Goal: Task Accomplishment & Management: Manage account settings

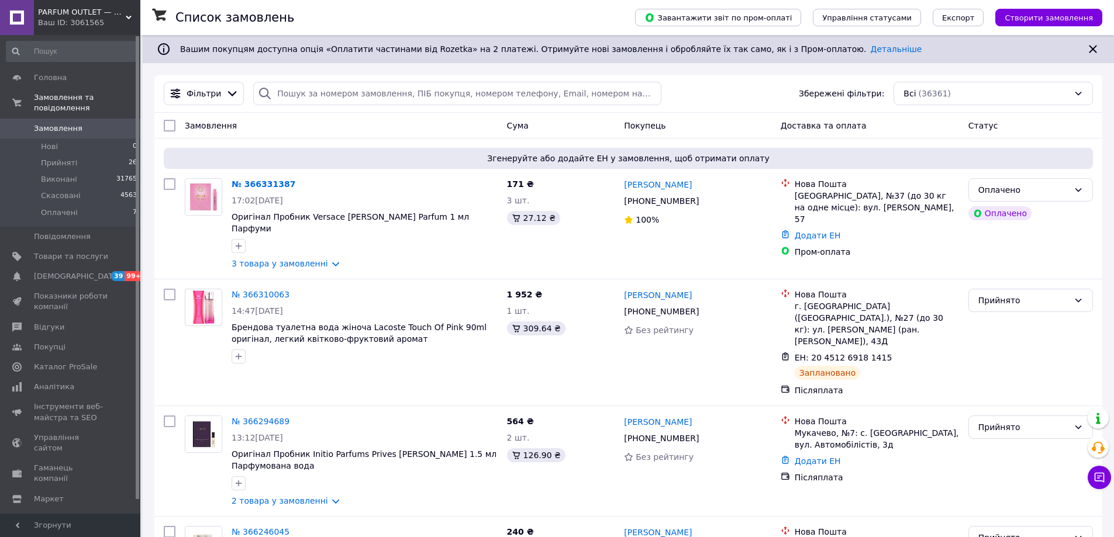
click at [115, 15] on span "PARFUM OUTLET — оригінальна парфумерія з Європи" at bounding box center [82, 12] width 88 height 11
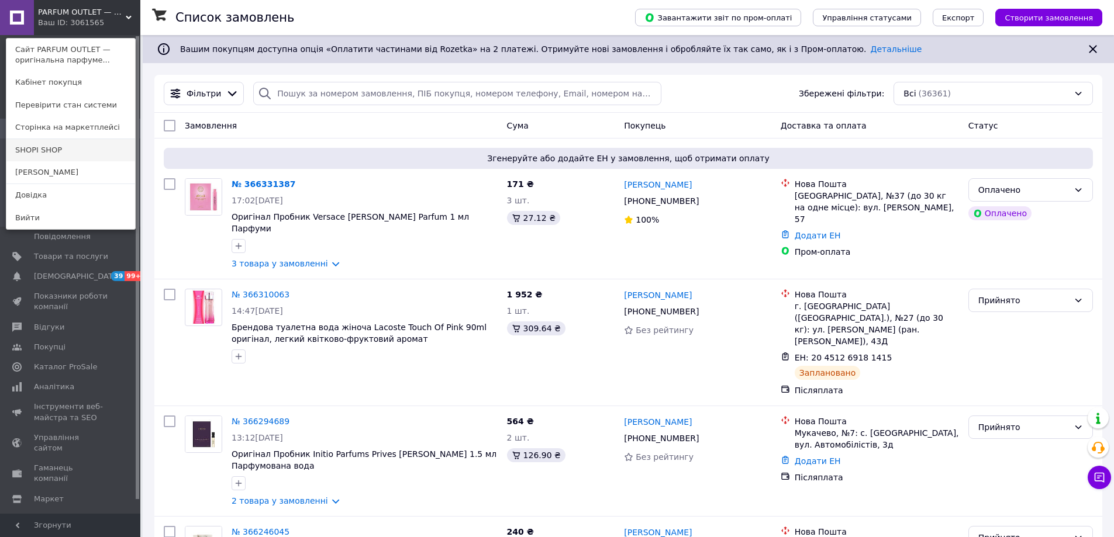
click at [60, 153] on link "SHOPI SHOP" at bounding box center [70, 150] width 129 height 22
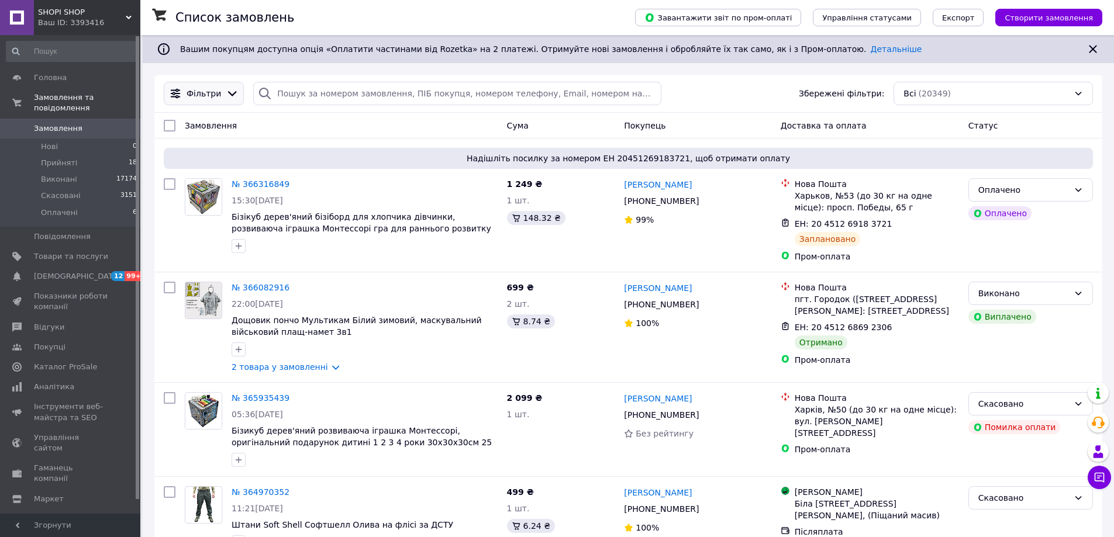
click at [211, 94] on span "Фільтри" at bounding box center [204, 94] width 35 height 12
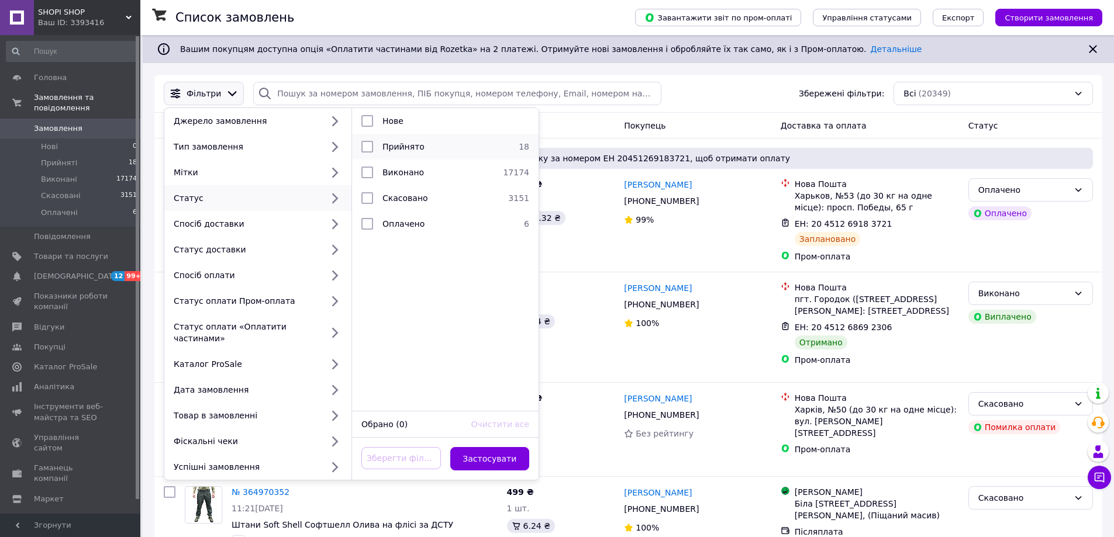
click at [389, 147] on span "Прийнято" at bounding box center [403, 146] width 42 height 9
checkbox input "true"
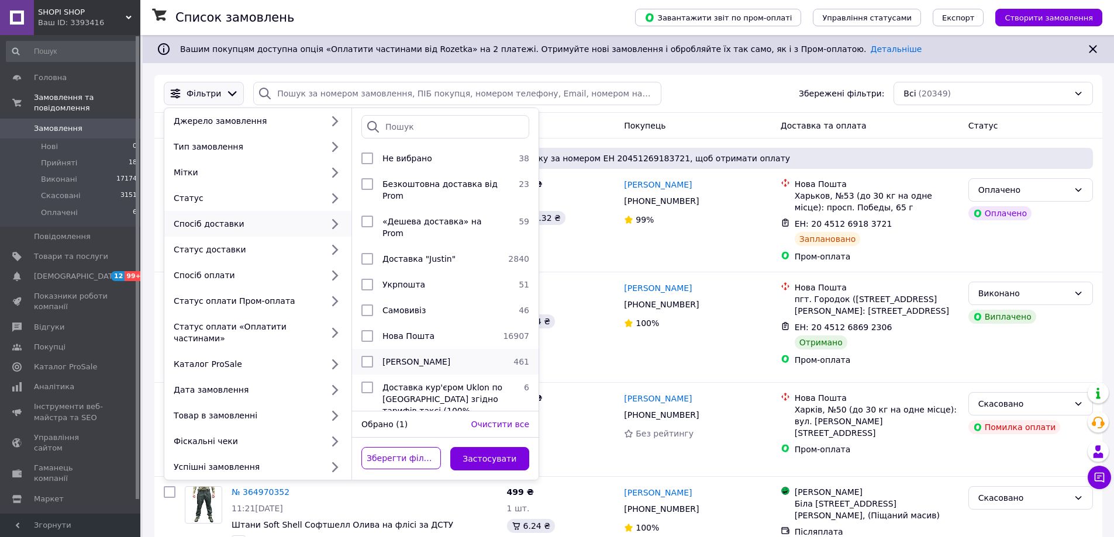
click at [404, 357] on span "[PERSON_NAME]" at bounding box center [416, 361] width 68 height 9
checkbox input "true"
click at [499, 450] on button "Застосувати" at bounding box center [490, 458] width 80 height 23
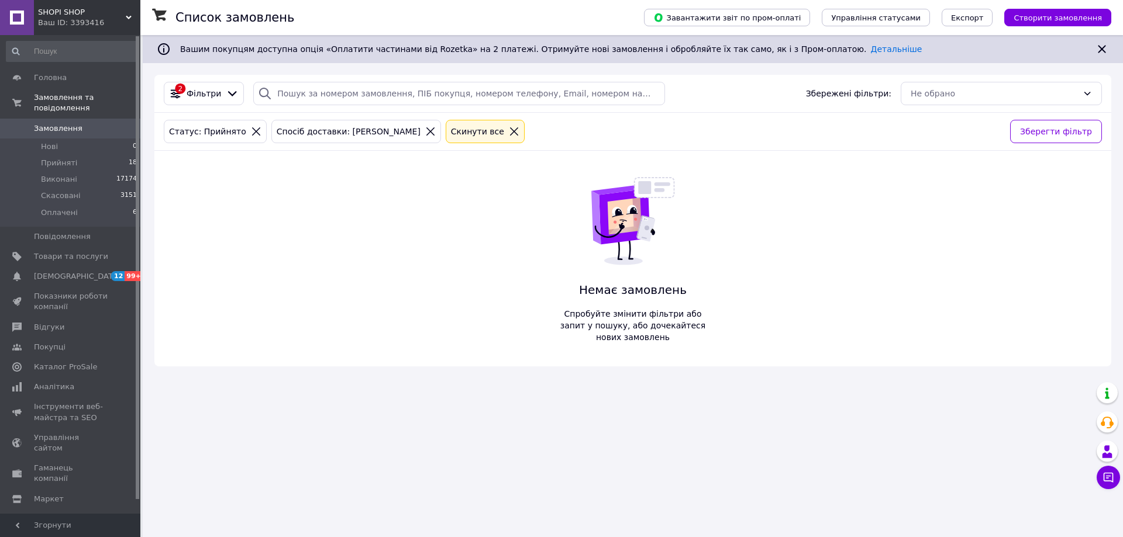
click at [111, 20] on div "Ваш ID: 3393416" at bounding box center [89, 23] width 102 height 11
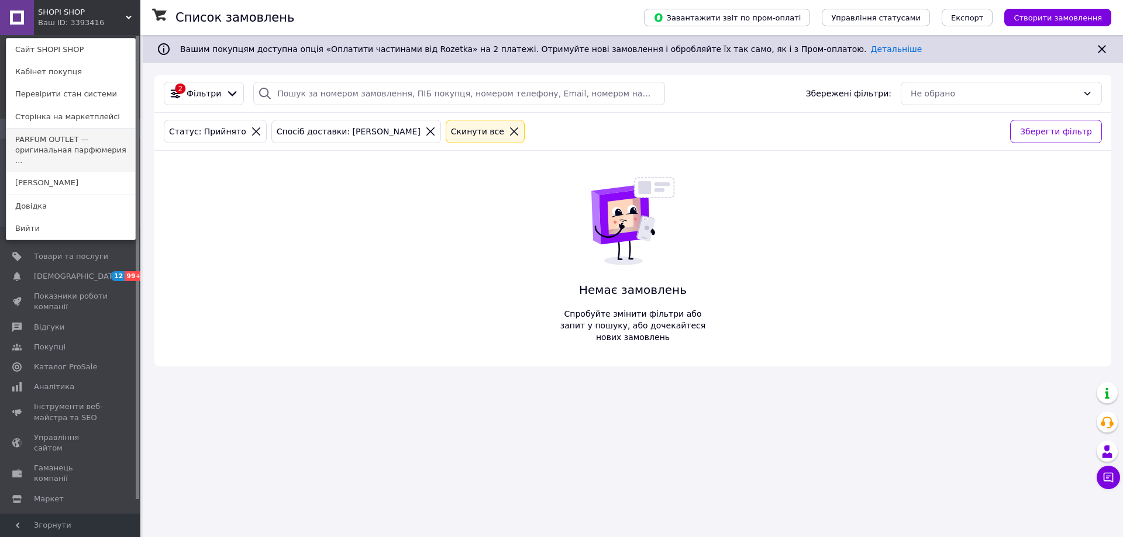
click at [96, 140] on link "PARFUM OUTLET — оригинальная парфюмерия ..." at bounding box center [70, 151] width 129 height 44
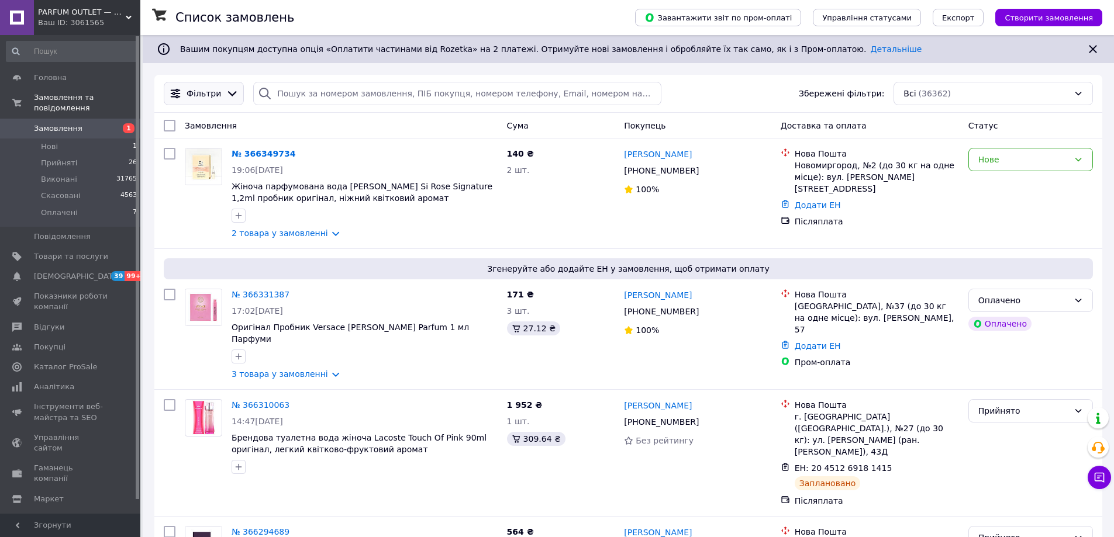
click at [216, 98] on div "Фільтри" at bounding box center [203, 94] width 39 height 12
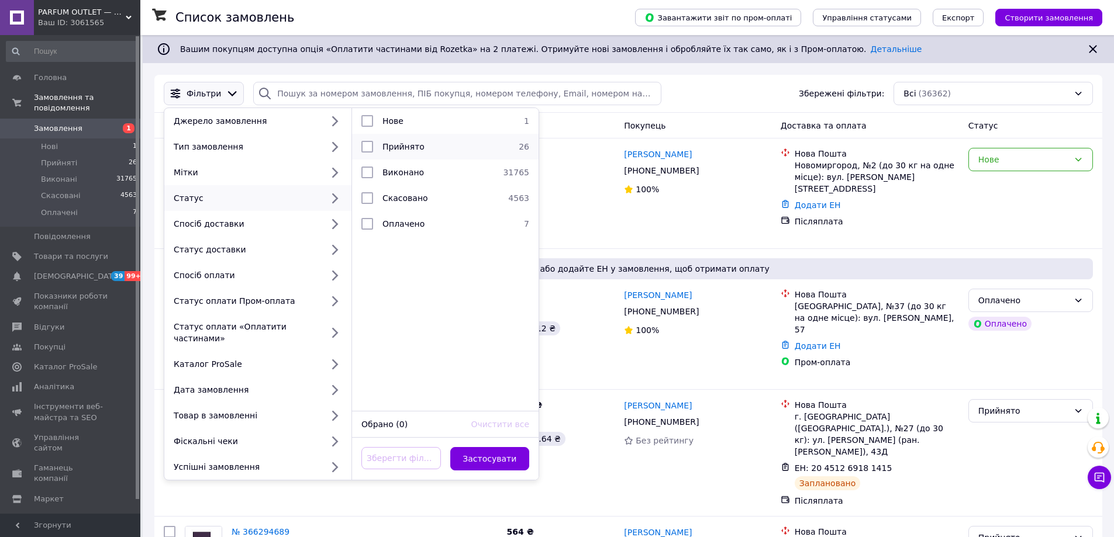
click at [416, 146] on span "Прийнято" at bounding box center [403, 146] width 42 height 9
checkbox input "true"
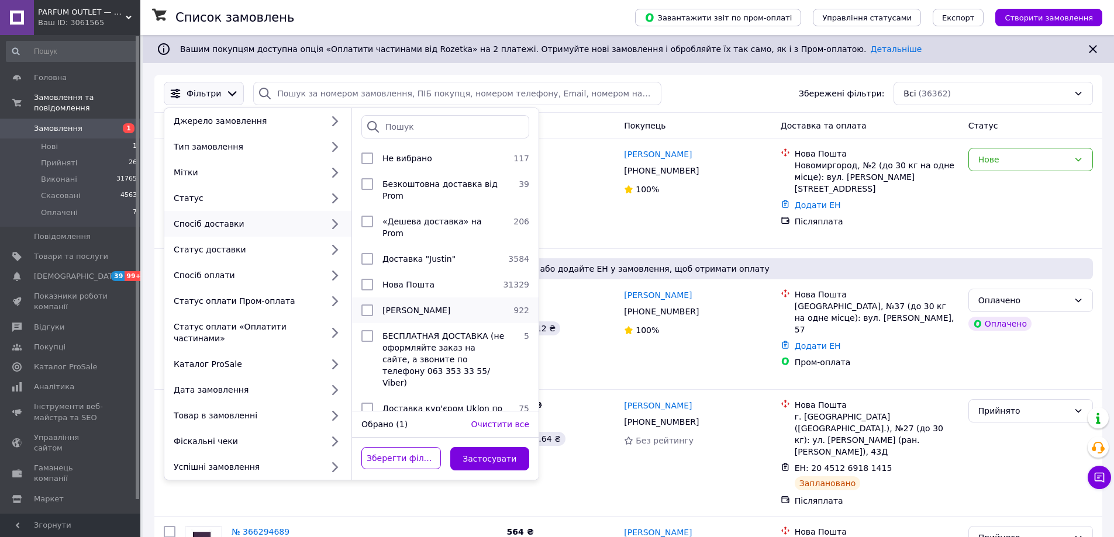
click at [430, 306] on span "[PERSON_NAME]" at bounding box center [416, 310] width 68 height 9
checkbox input "true"
click at [489, 447] on button "Застосувати" at bounding box center [490, 458] width 80 height 23
